Goal: Information Seeking & Learning: Learn about a topic

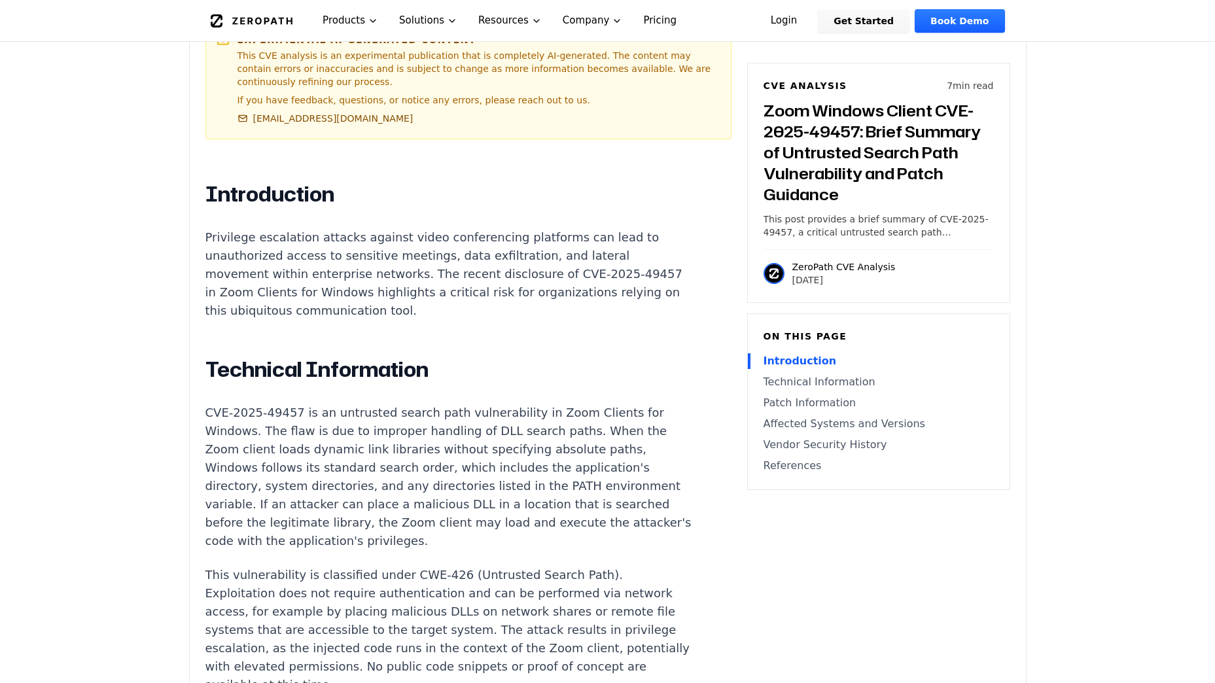
scroll to position [916, 0]
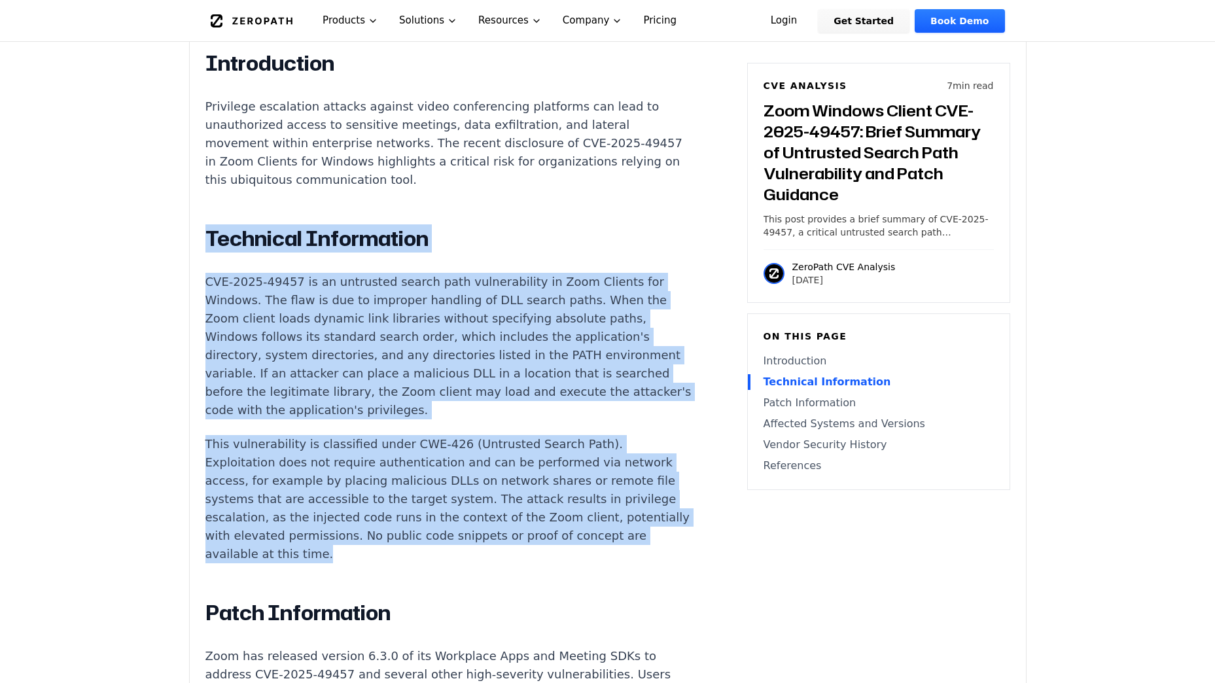
drag, startPoint x: 400, startPoint y: 523, endPoint x: 184, endPoint y: 209, distance: 382.0
copy div "Technical Information CVE-2025-49457 is an untrusted search path vulnerability …"
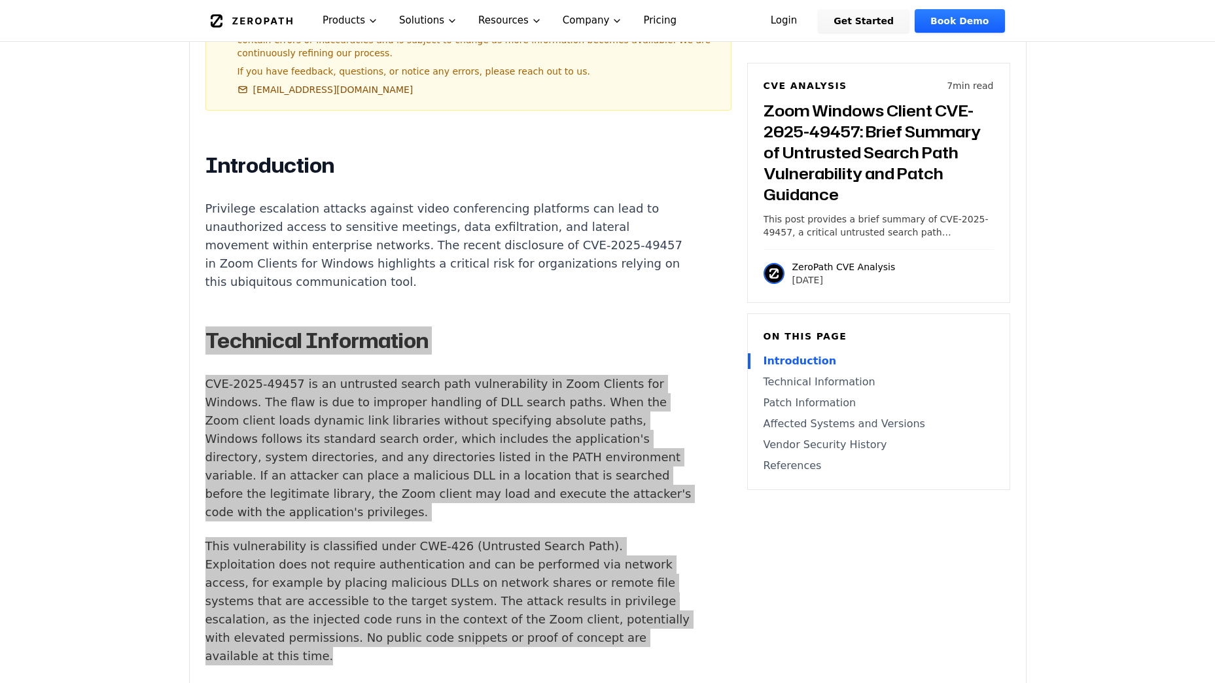
scroll to position [851, 0]
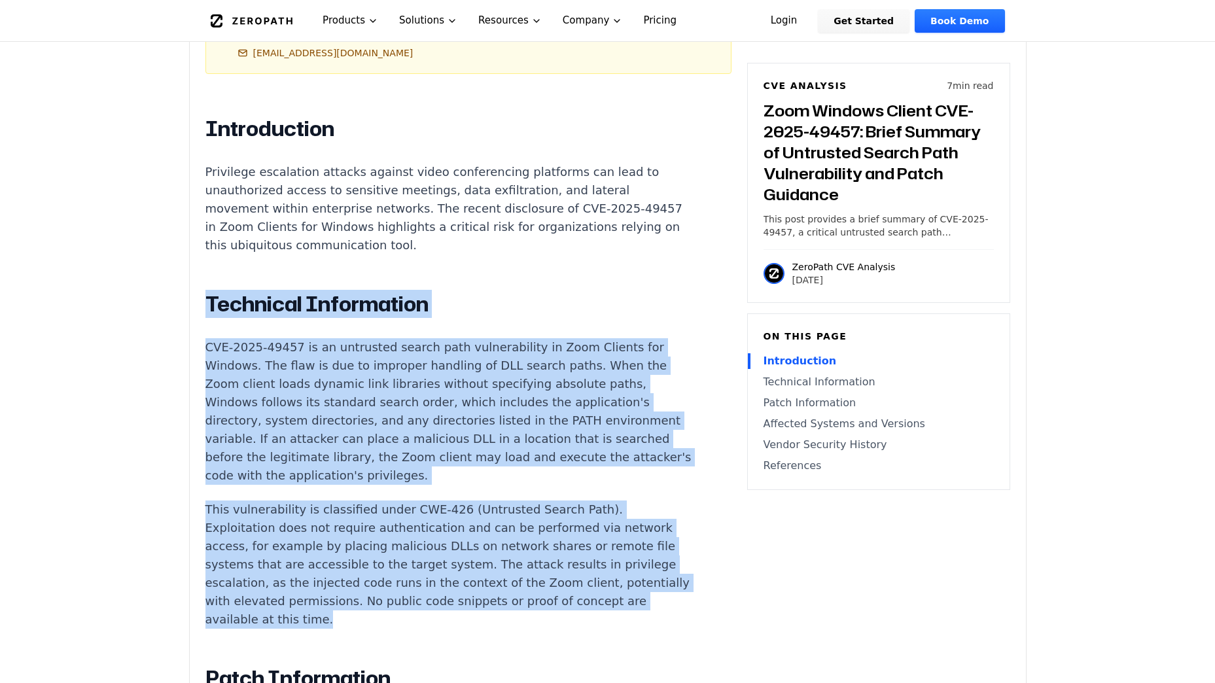
click at [529, 445] on p "CVE-2025-49457 is an untrusted search path vulnerability in Zoom Clients for Wi…" at bounding box center [448, 411] width 487 height 147
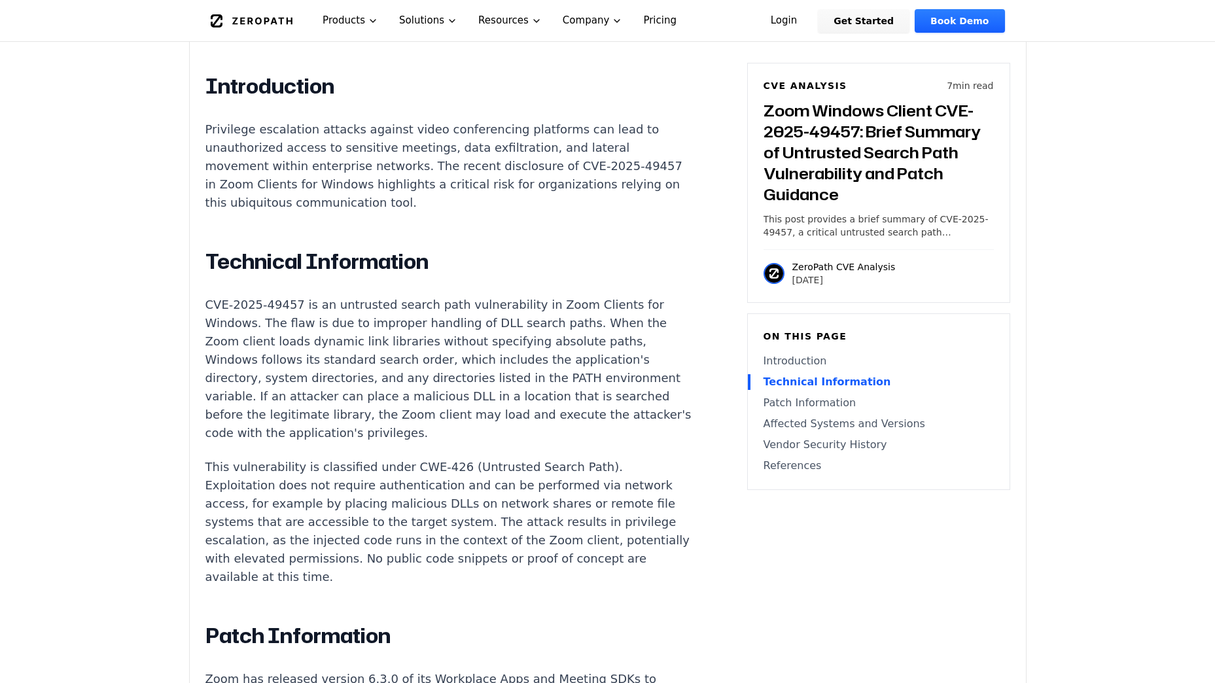
scroll to position [916, 0]
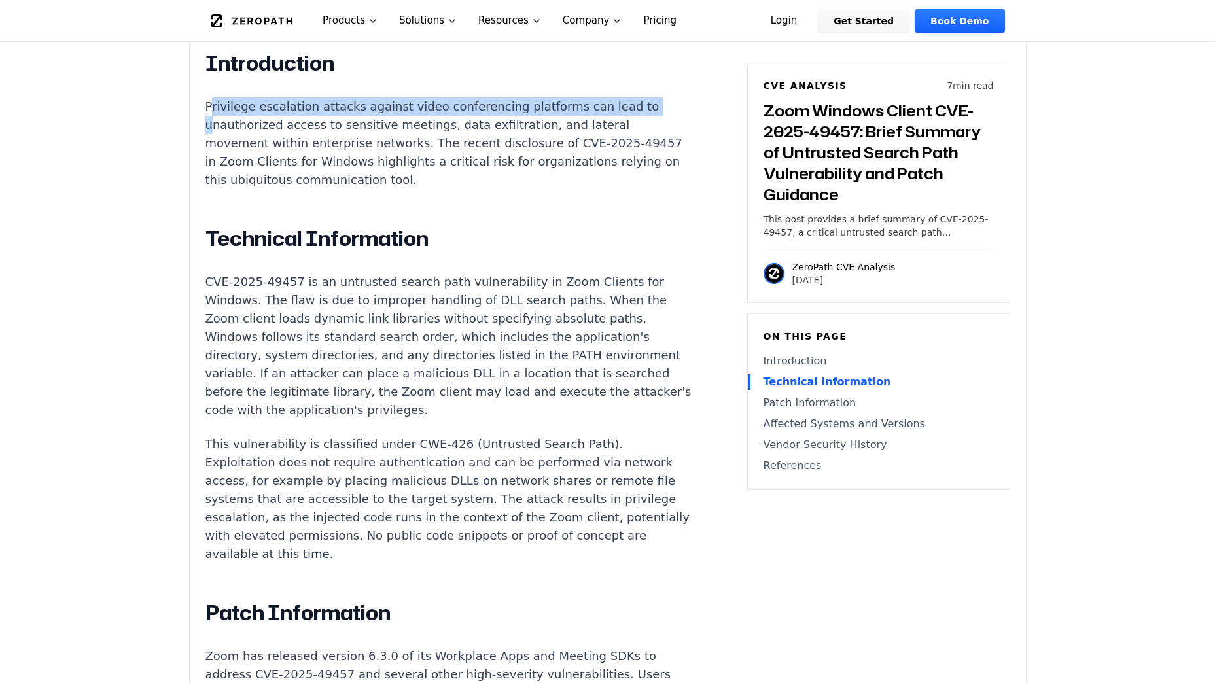
click at [211, 97] on p "Privilege escalation attacks against video conferencing platforms can lead to u…" at bounding box center [448, 143] width 487 height 92
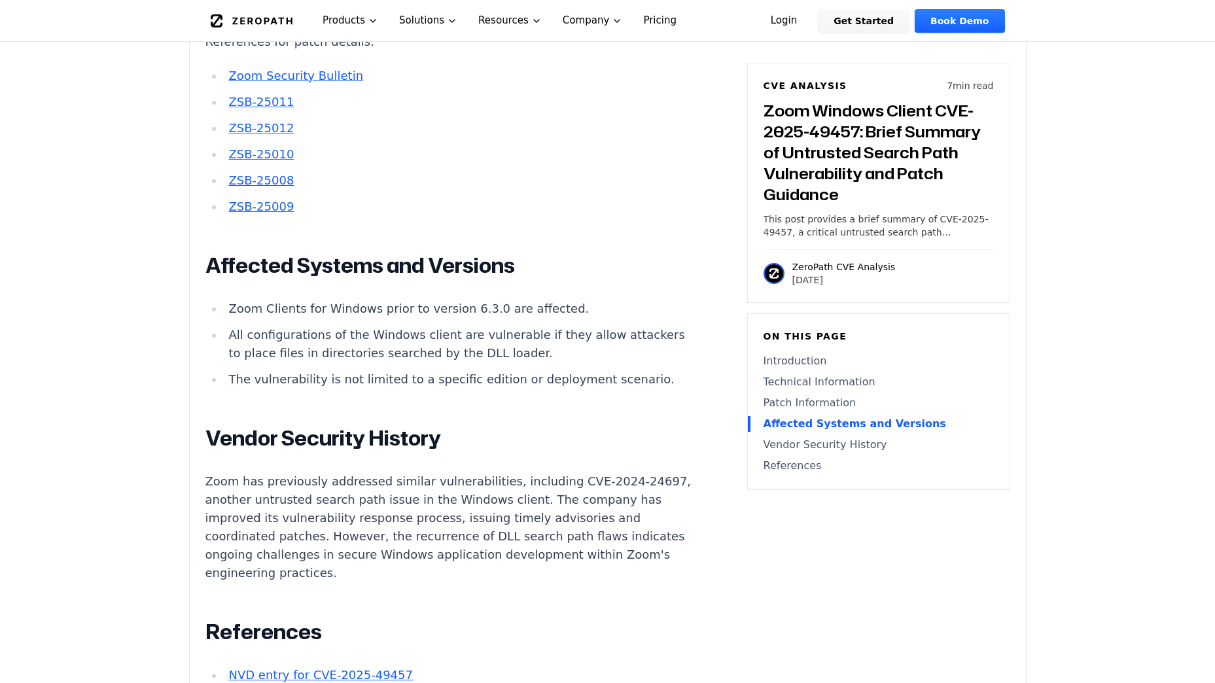
scroll to position [1636, 0]
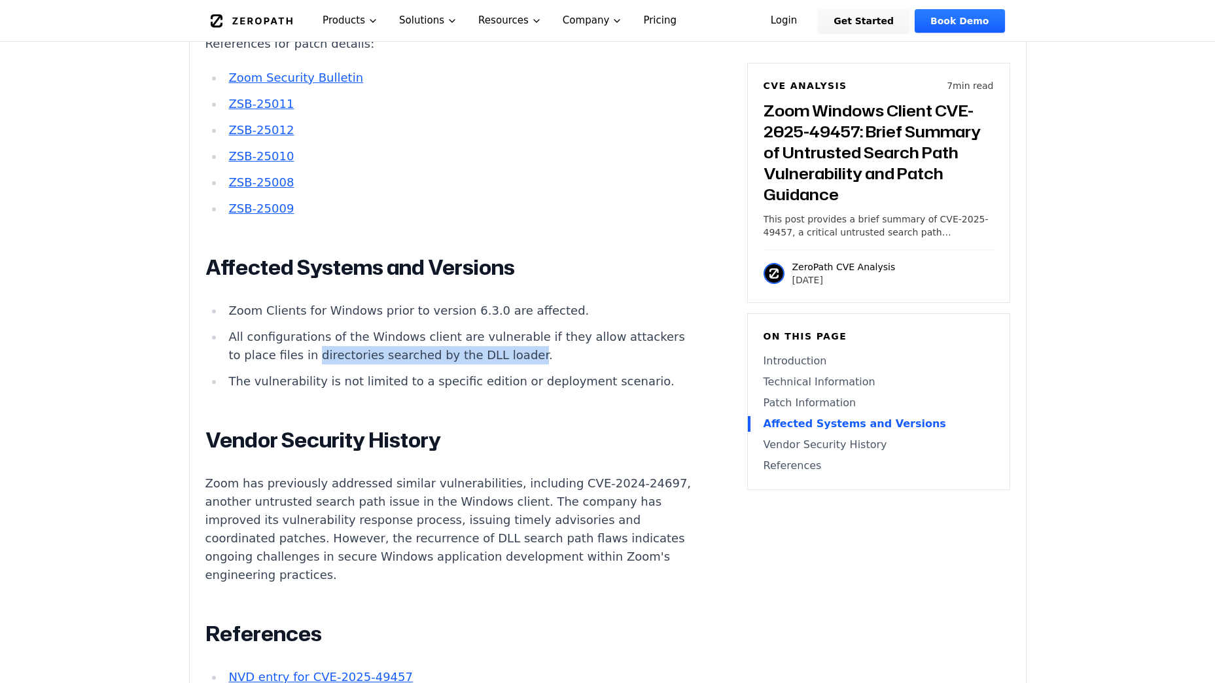
drag, startPoint x: 559, startPoint y: 319, endPoint x: 362, endPoint y: 322, distance: 197.0
click at [362, 328] on li "All configurations of the Windows client are vulnerable if they allow attackers…" at bounding box center [458, 346] width 468 height 37
click at [596, 328] on li "All configurations of the Windows client are vulnerable if they allow attackers…" at bounding box center [458, 346] width 468 height 37
drag, startPoint x: 360, startPoint y: 321, endPoint x: 557, endPoint y: 323, distance: 197.0
click at [557, 328] on li "All configurations of the Windows client are vulnerable if they allow attackers…" at bounding box center [458, 346] width 468 height 37
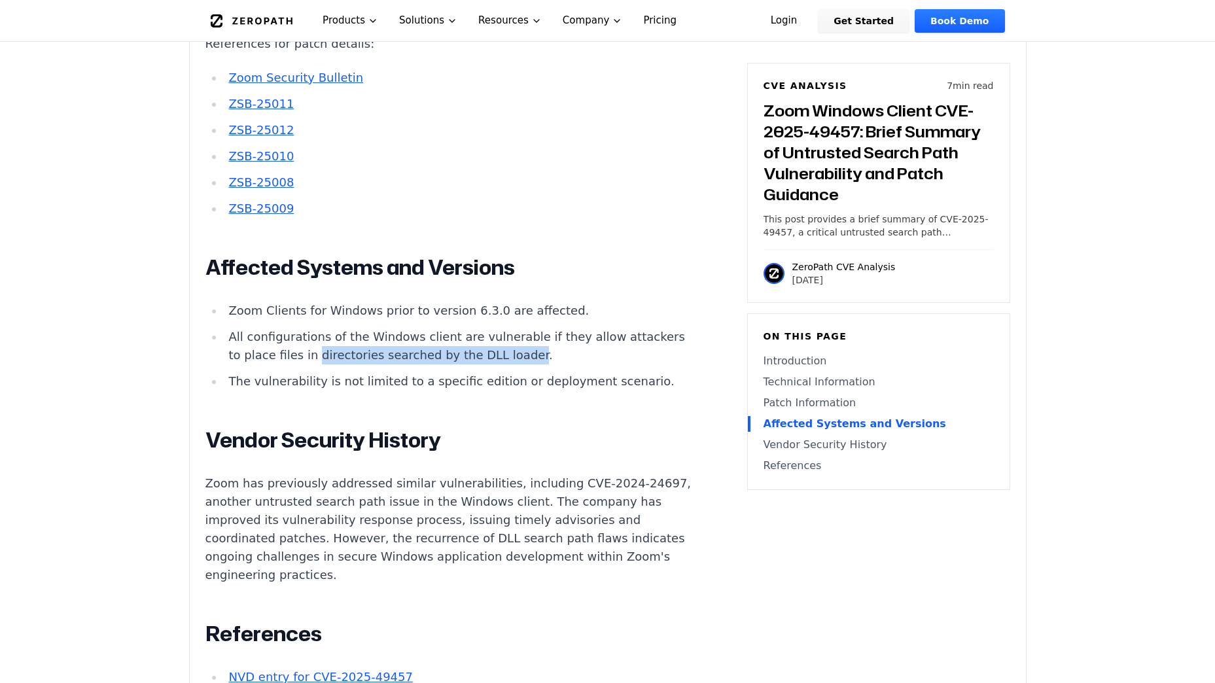
copy li "directories searched by the DLL loader"
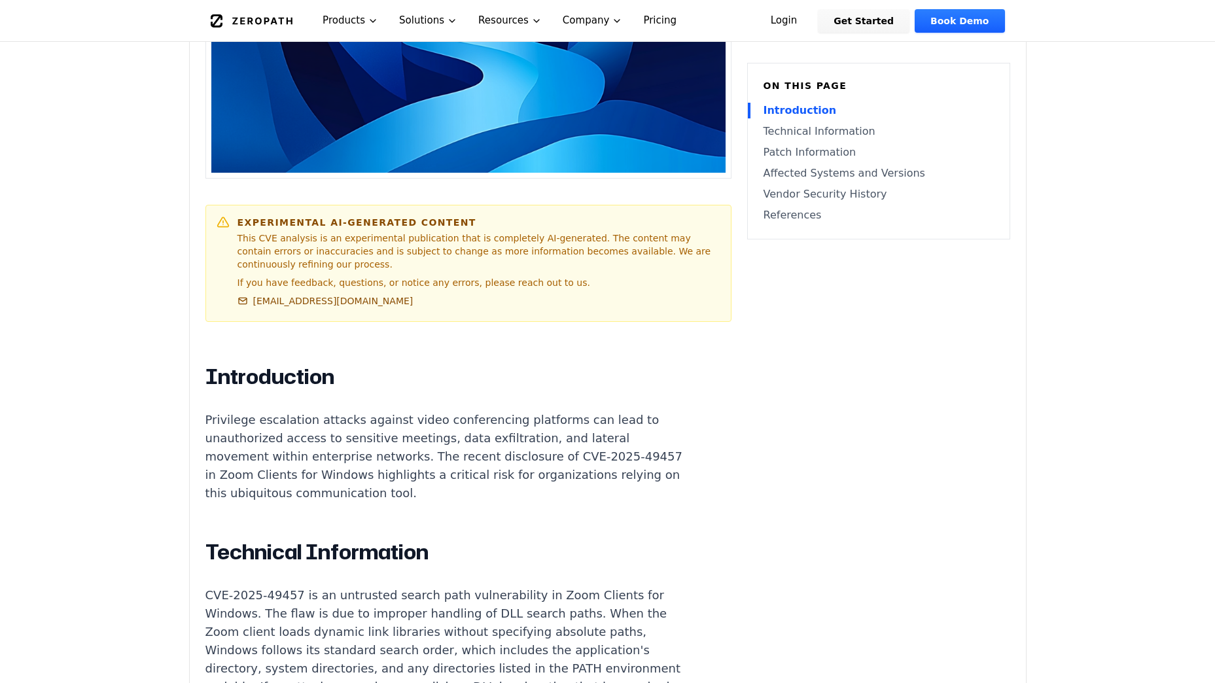
scroll to position [589, 0]
